Goal: Information Seeking & Learning: Learn about a topic

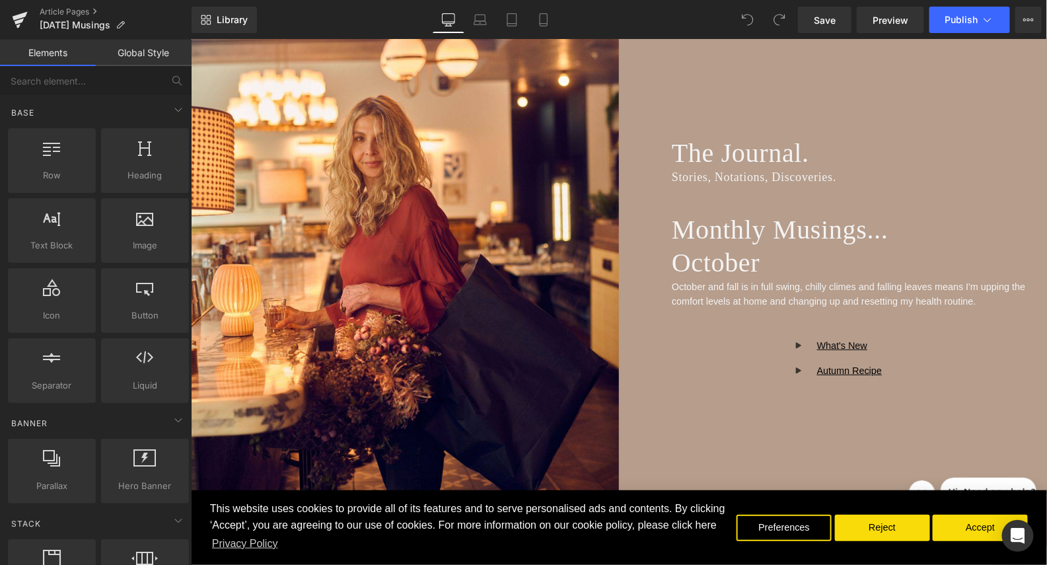
scroll to position [160, 0]
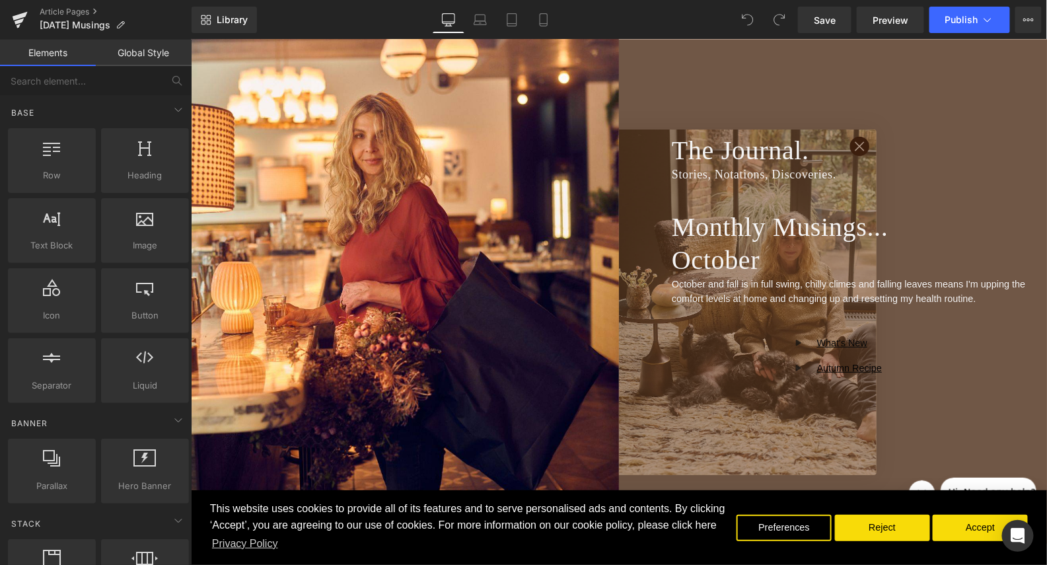
click at [892, 138] on h1 "The Journal." at bounding box center [858, 149] width 375 height 33
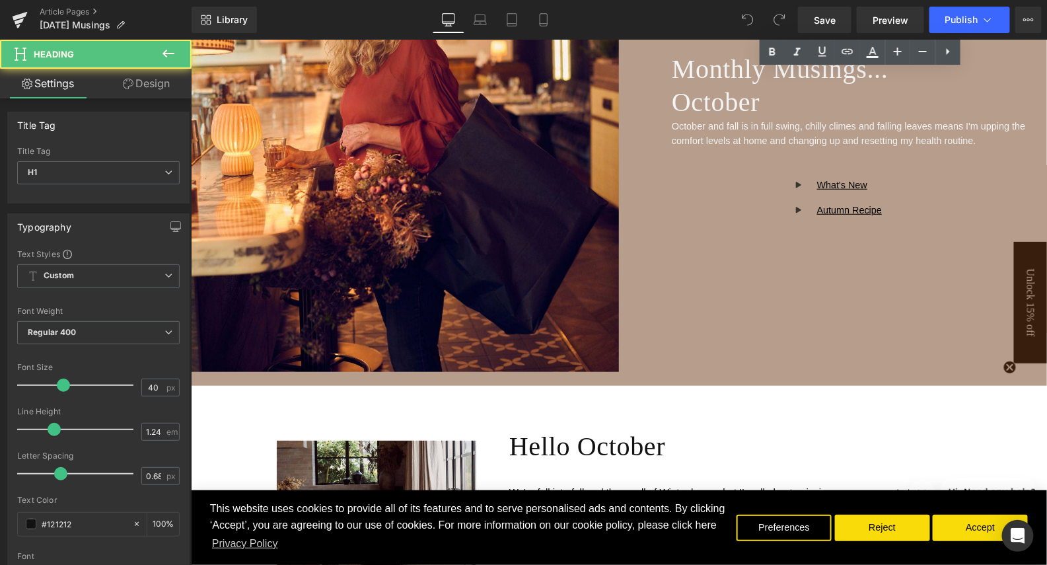
scroll to position [351, 0]
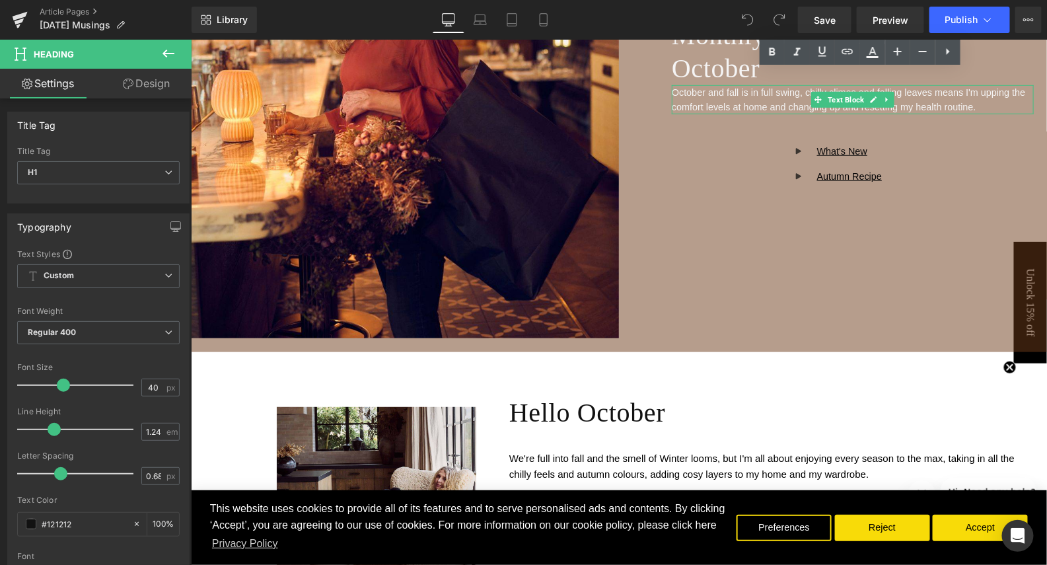
click at [701, 100] on font "October and fall is in full swing, chilly climes and falling leaves means I'm u…" at bounding box center [847, 99] width 353 height 25
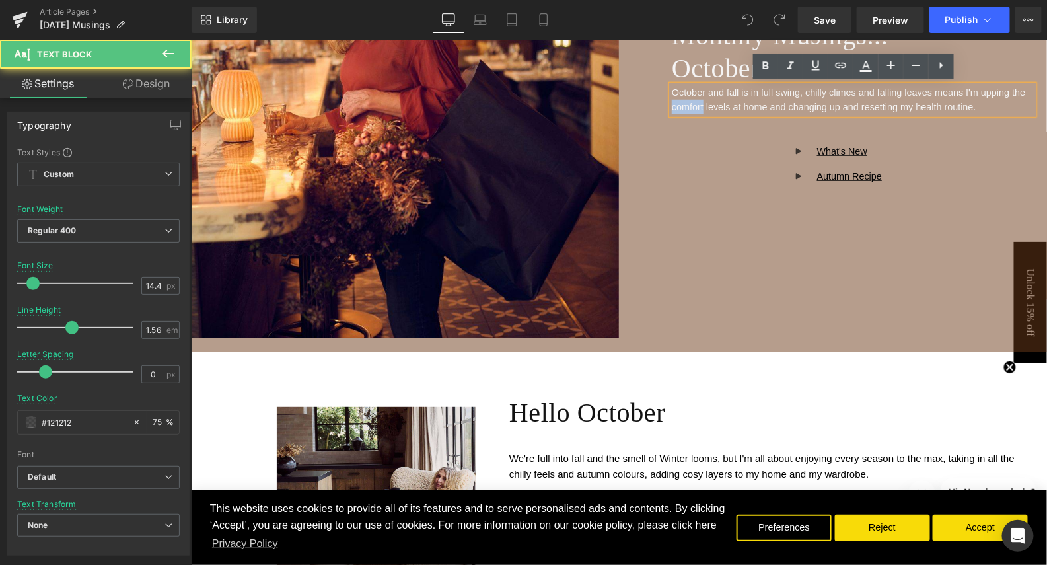
click at [701, 100] on font "October and fall is in full swing, chilly climes and falling leaves means I'm u…" at bounding box center [847, 99] width 353 height 25
copy font "October and fall is in full swing, chilly climes and falling leaves means I'm u…"
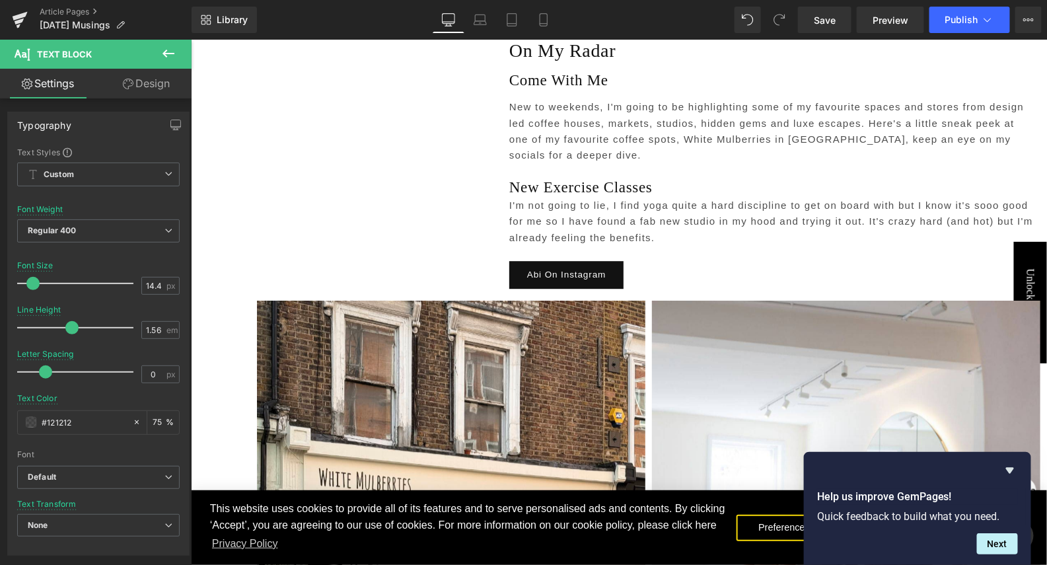
scroll to position [3056, 0]
